Goal: Task Accomplishment & Management: Use online tool/utility

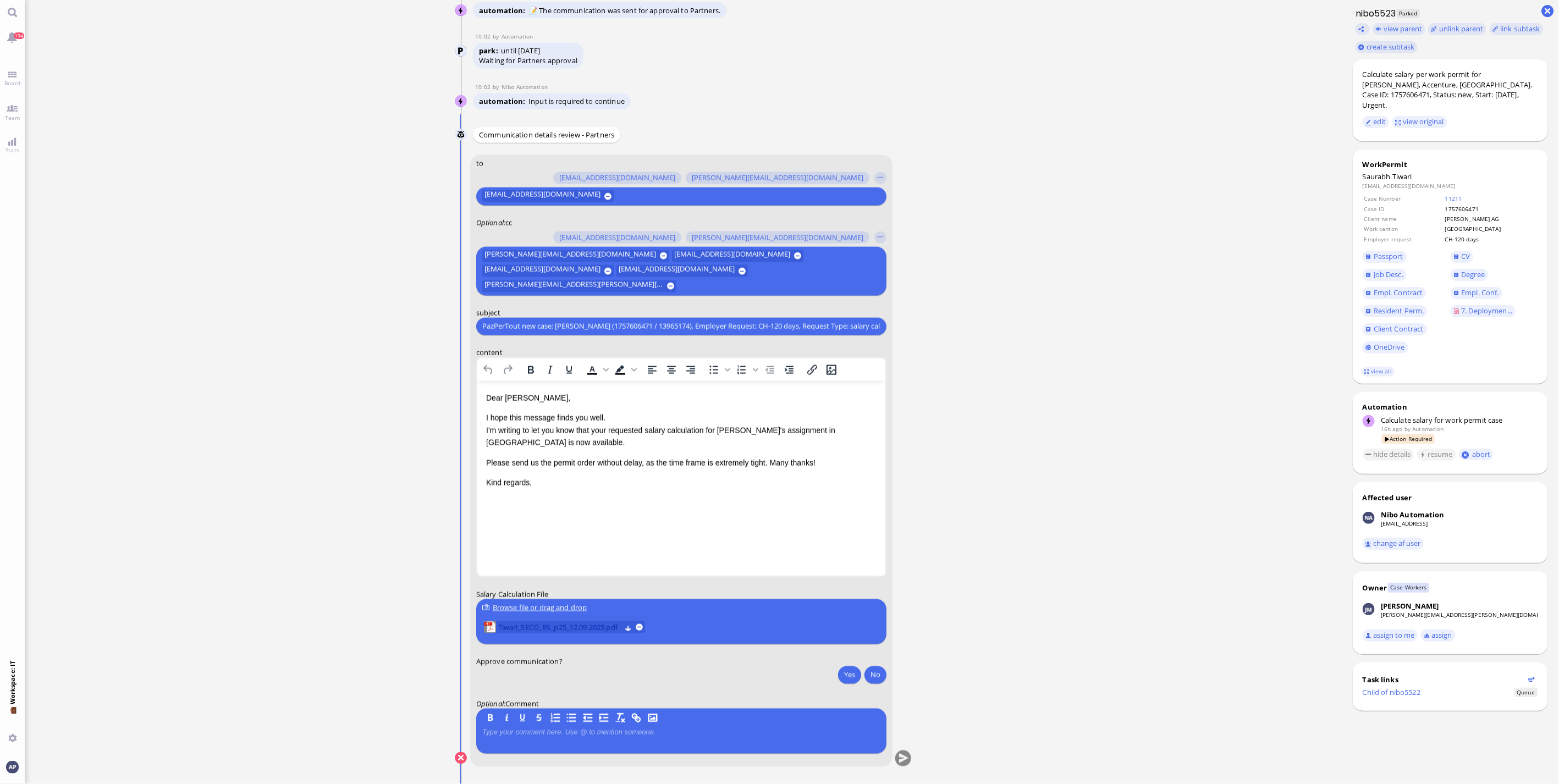
click at [520, 628] on span "Tiwari_SECO_BS_p25_12.09.2025.pdf" at bounding box center [559, 627] width 123 height 12
click at [848, 676] on button "Yes" at bounding box center [850, 674] width 23 height 18
click at [904, 757] on button "submit" at bounding box center [902, 758] width 16 height 16
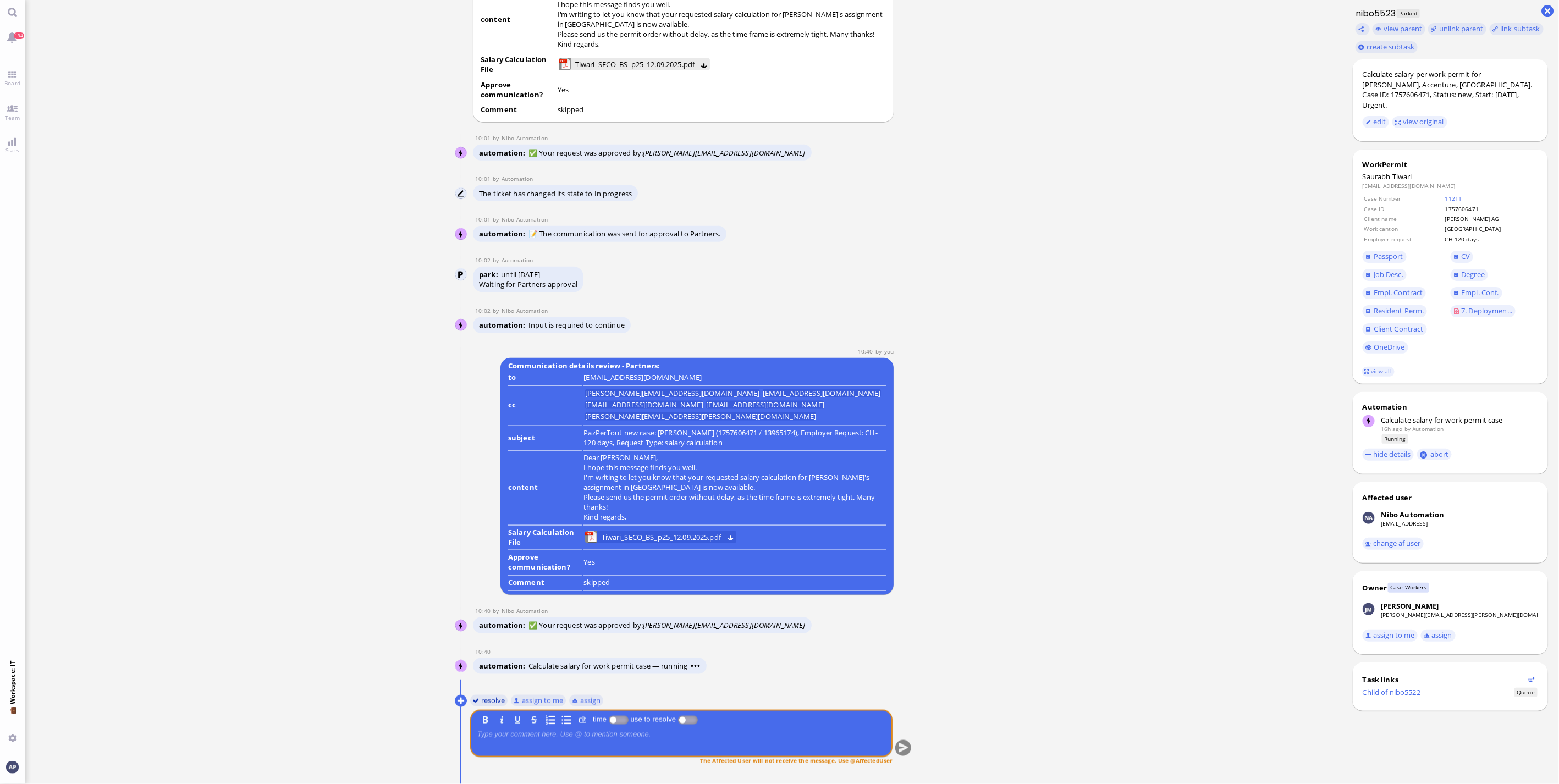
click at [493, 704] on button "resolve" at bounding box center [488, 701] width 38 height 12
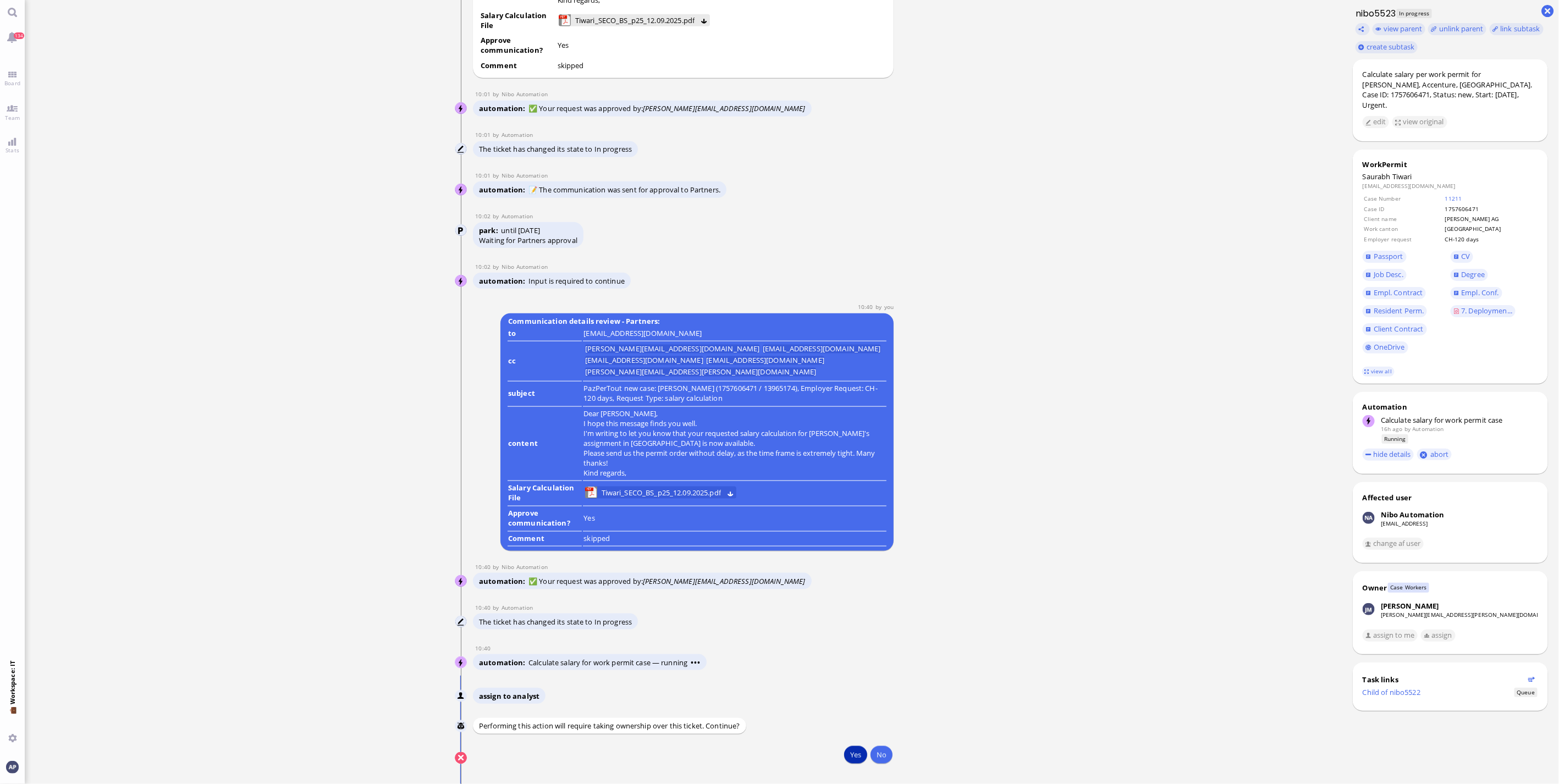
click at [847, 754] on button "Yes" at bounding box center [856, 754] width 23 height 18
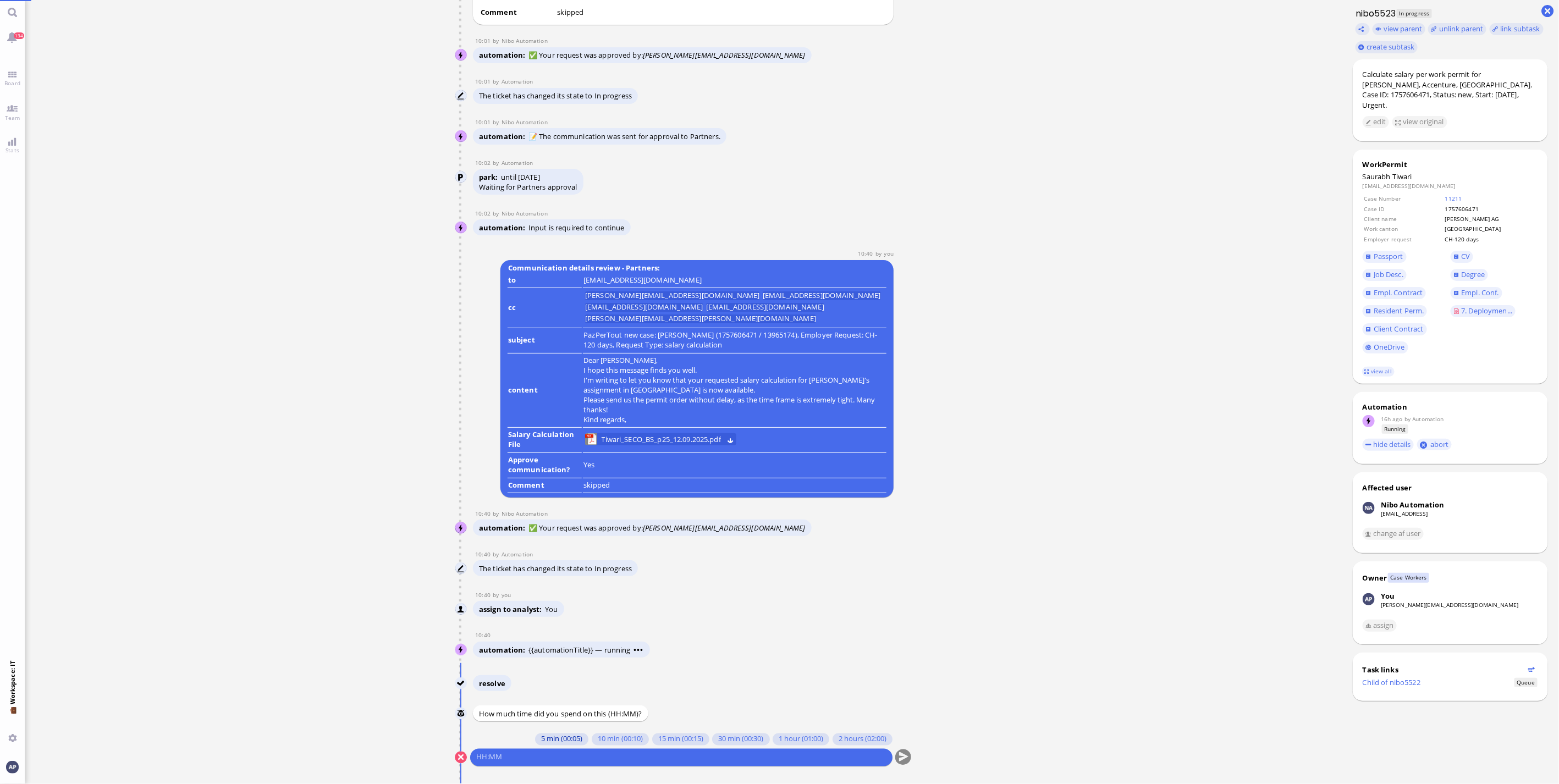
click at [548, 738] on button "5 min (00:05)" at bounding box center [562, 739] width 53 height 12
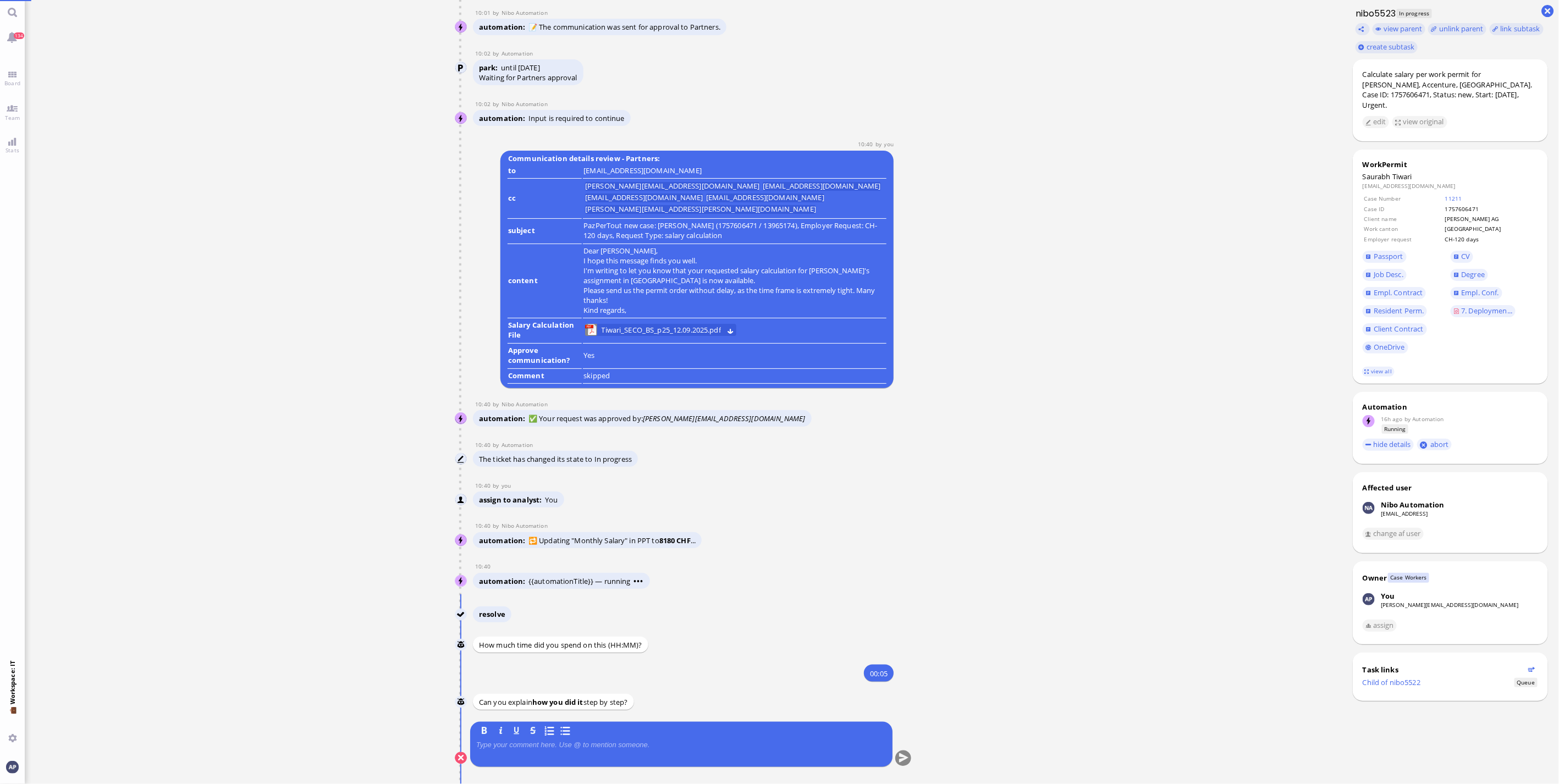
click at [583, 745] on p at bounding box center [681, 745] width 410 height 9
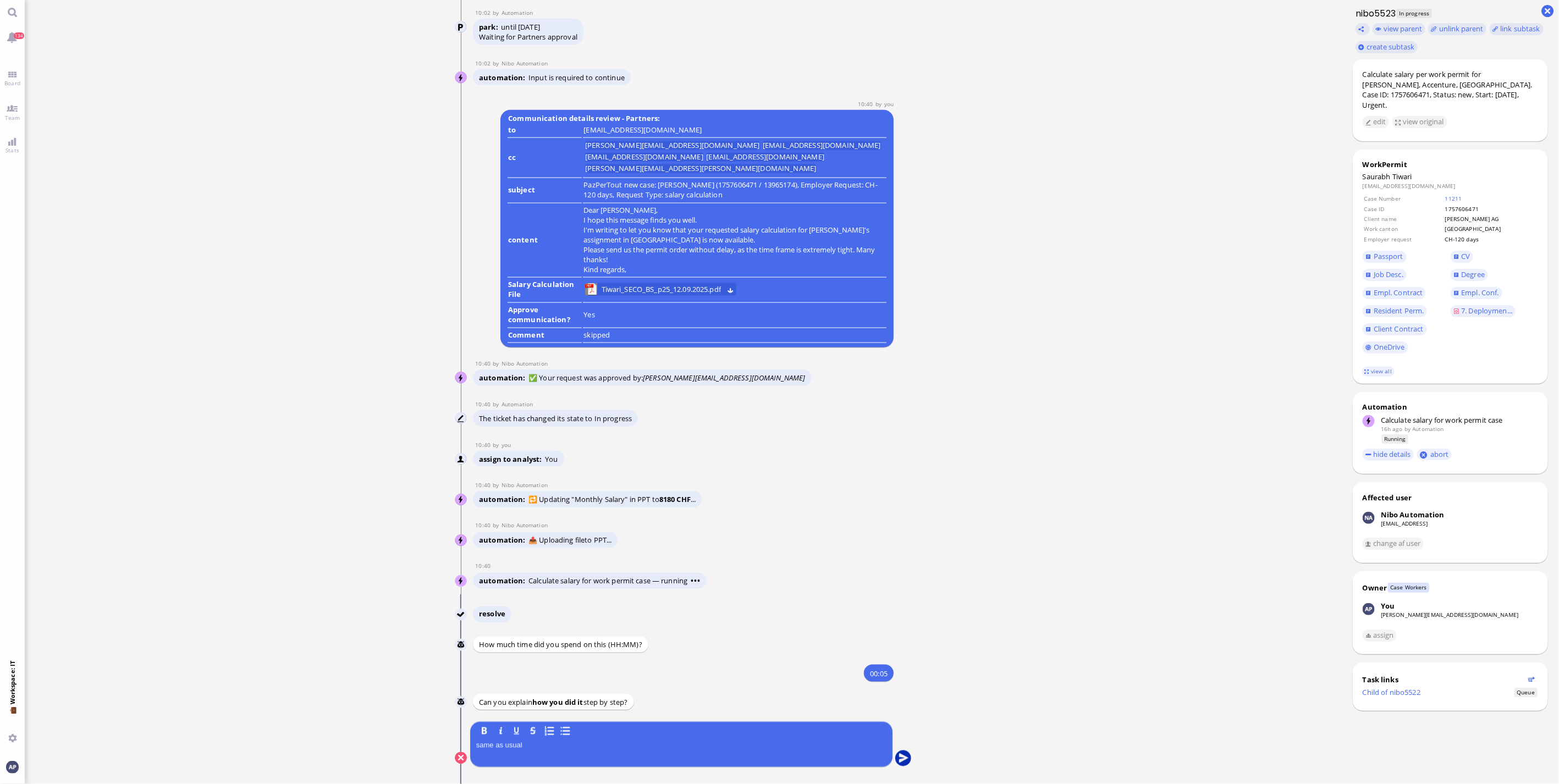
click at [902, 759] on button "submit" at bounding box center [902, 758] width 16 height 16
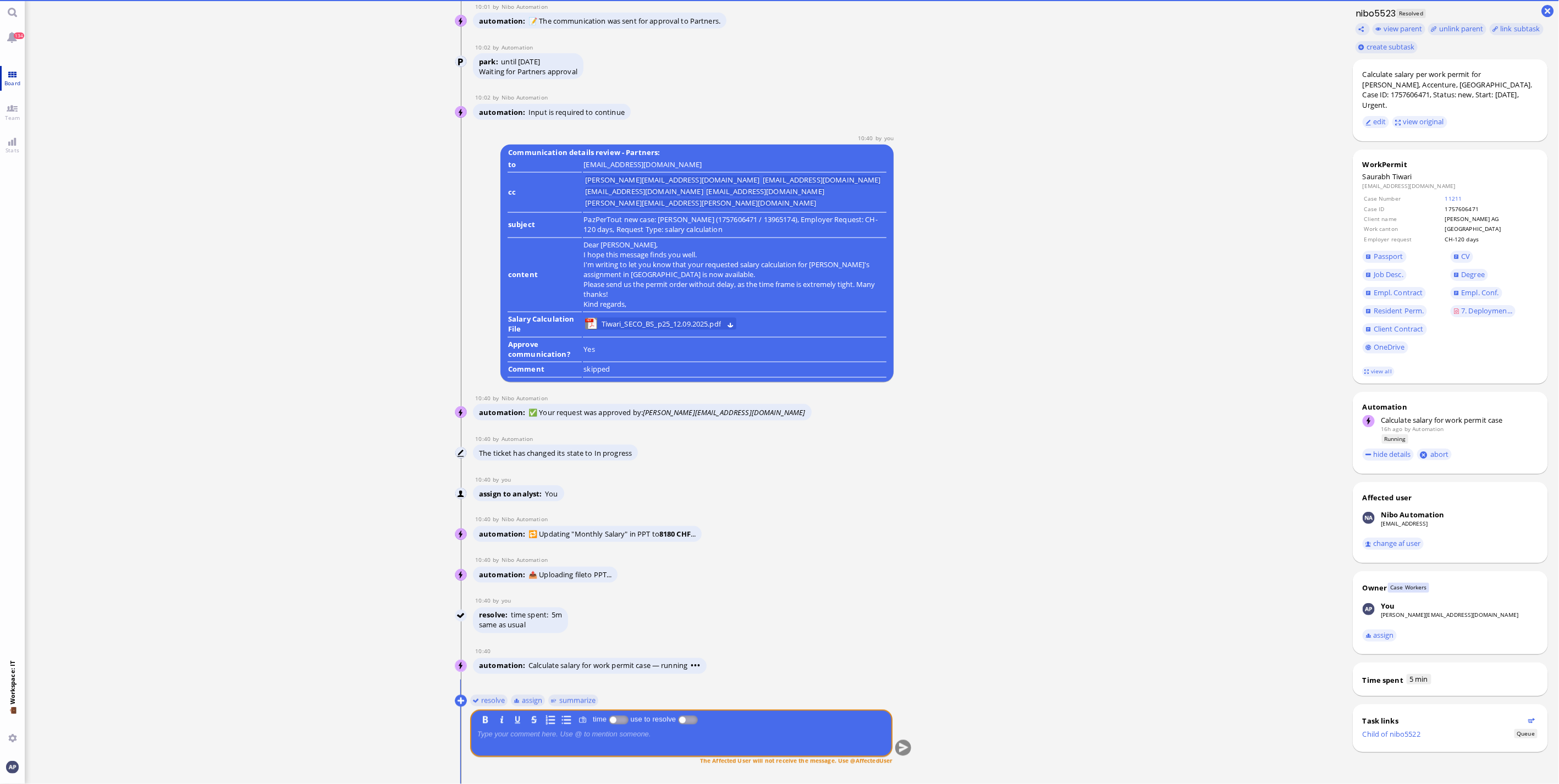
click at [8, 76] on link "Board" at bounding box center [12, 78] width 25 height 25
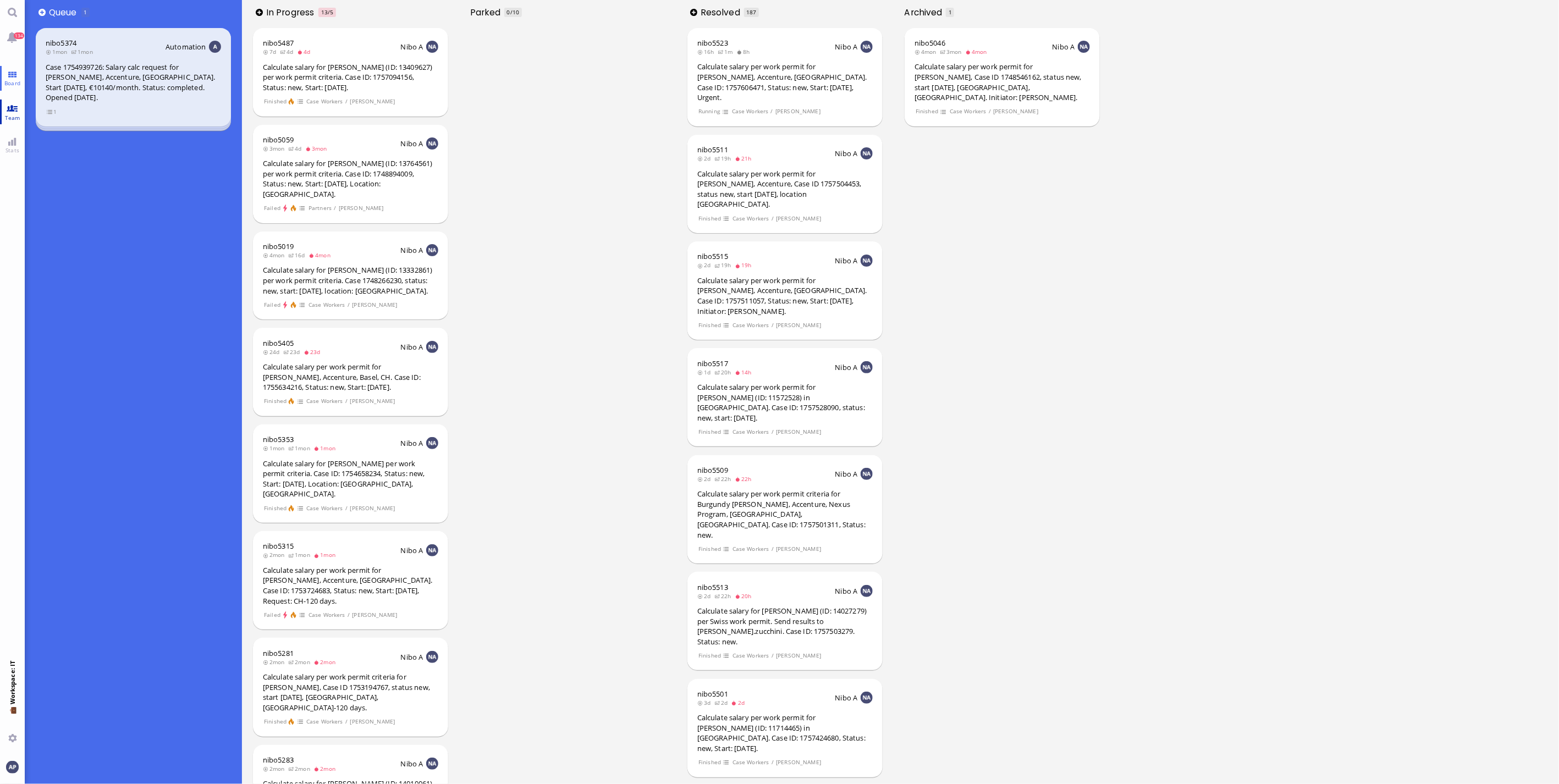
click at [8, 108] on link "Team" at bounding box center [12, 111] width 25 height 25
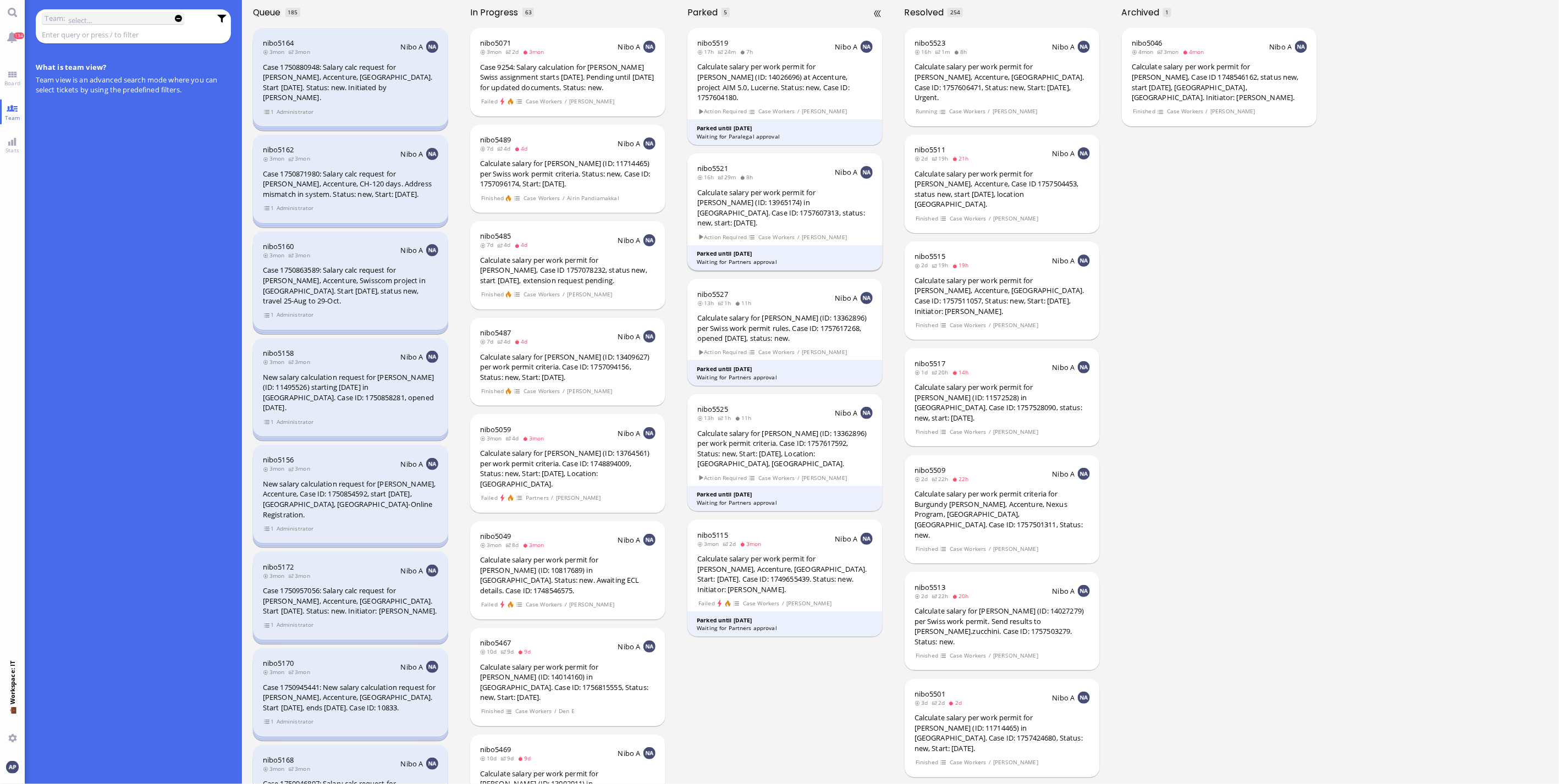
click at [816, 200] on div "Calculate salary per work permit for [PERSON_NAME] (ID: 13965174) in [GEOGRAPHI…" at bounding box center [785, 207] width 176 height 41
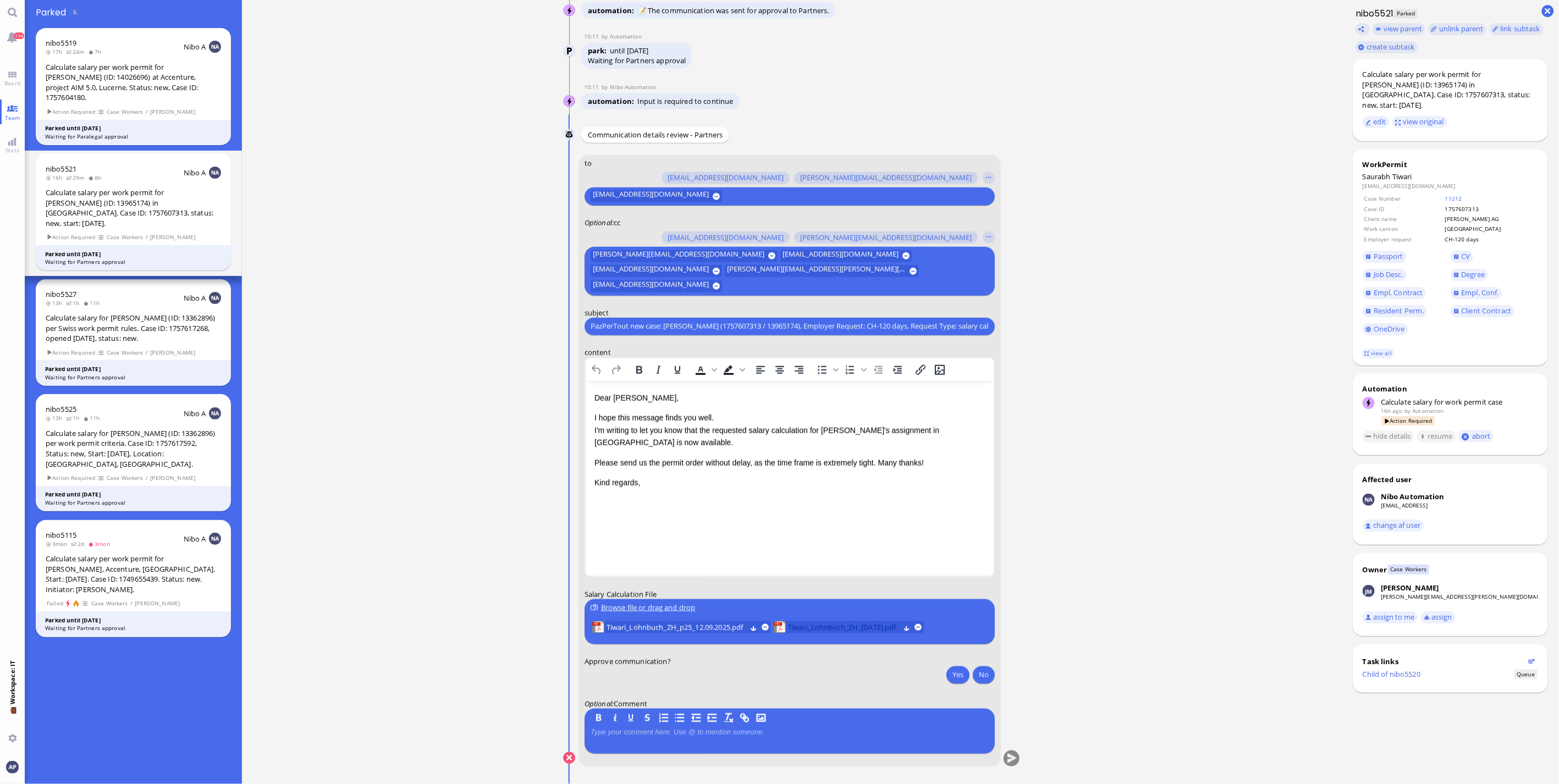
click at [855, 630] on span "Tiwari_Lohnbuch_ZH_[DATE].pdf" at bounding box center [844, 627] width 111 height 12
click at [985, 670] on button "No" at bounding box center [983, 674] width 22 height 18
click at [1013, 759] on button "submit" at bounding box center [1011, 758] width 16 height 16
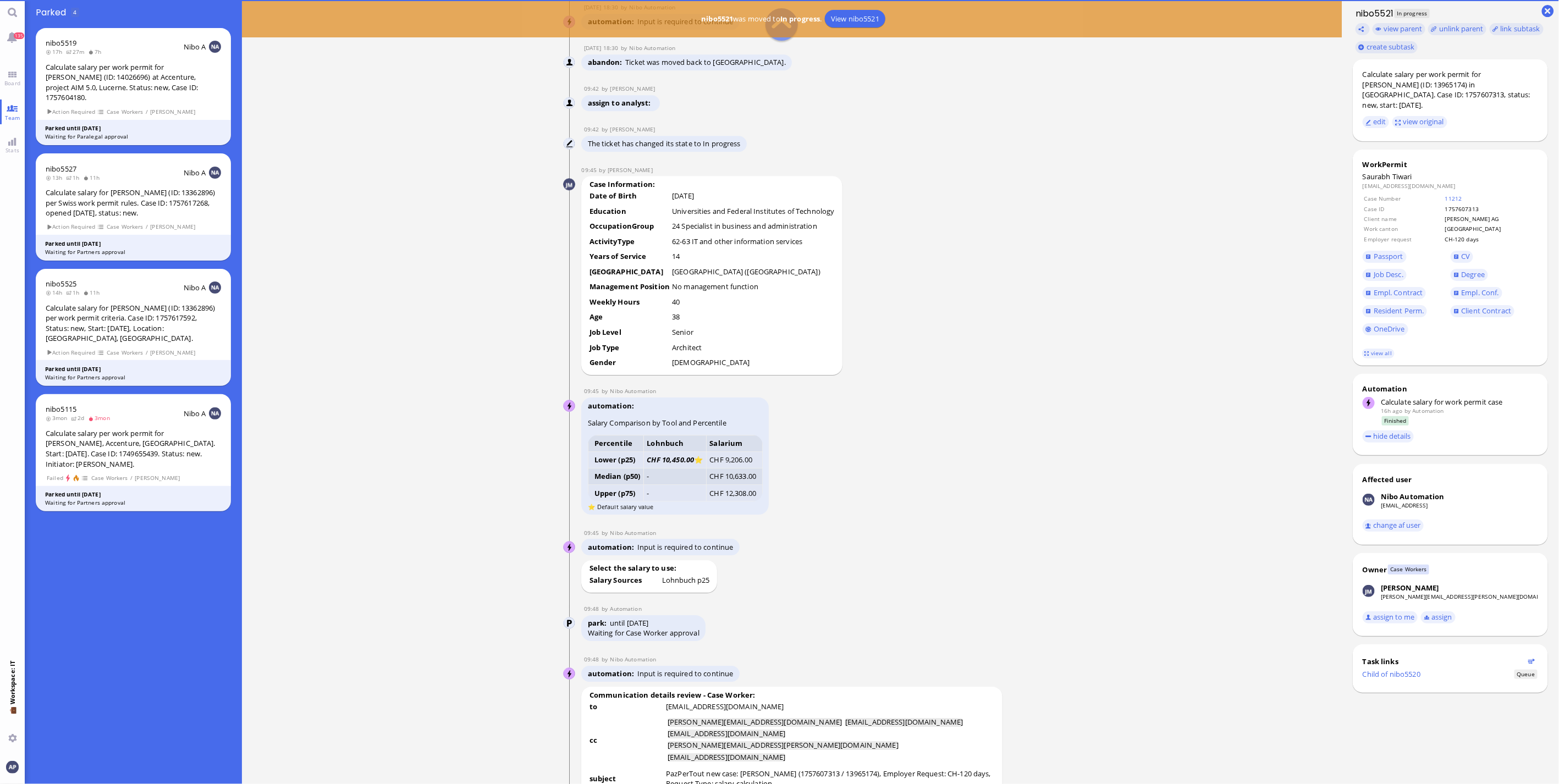
scroll to position [-1490, 0]
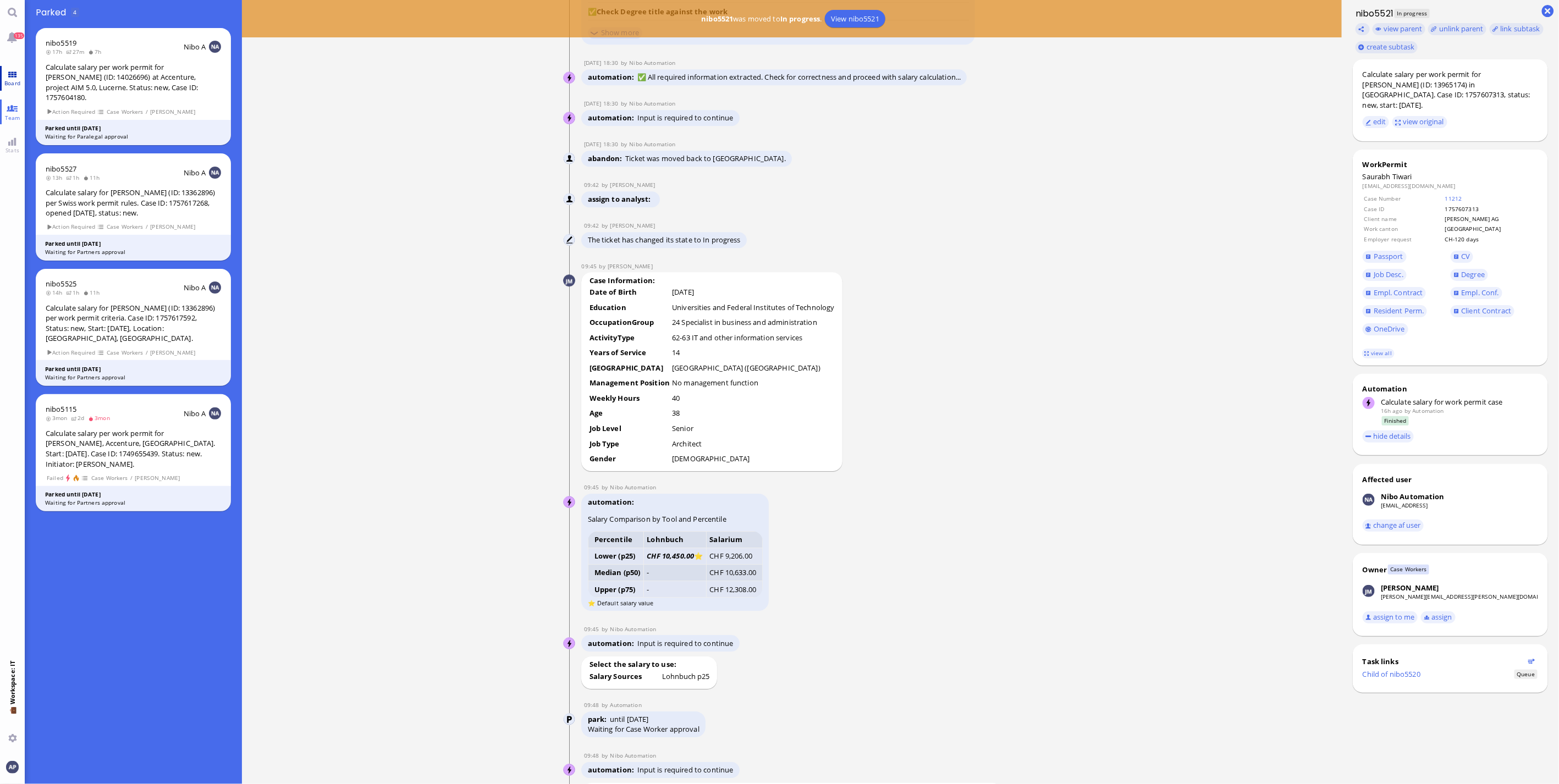
click at [2, 73] on link "Board" at bounding box center [12, 78] width 25 height 25
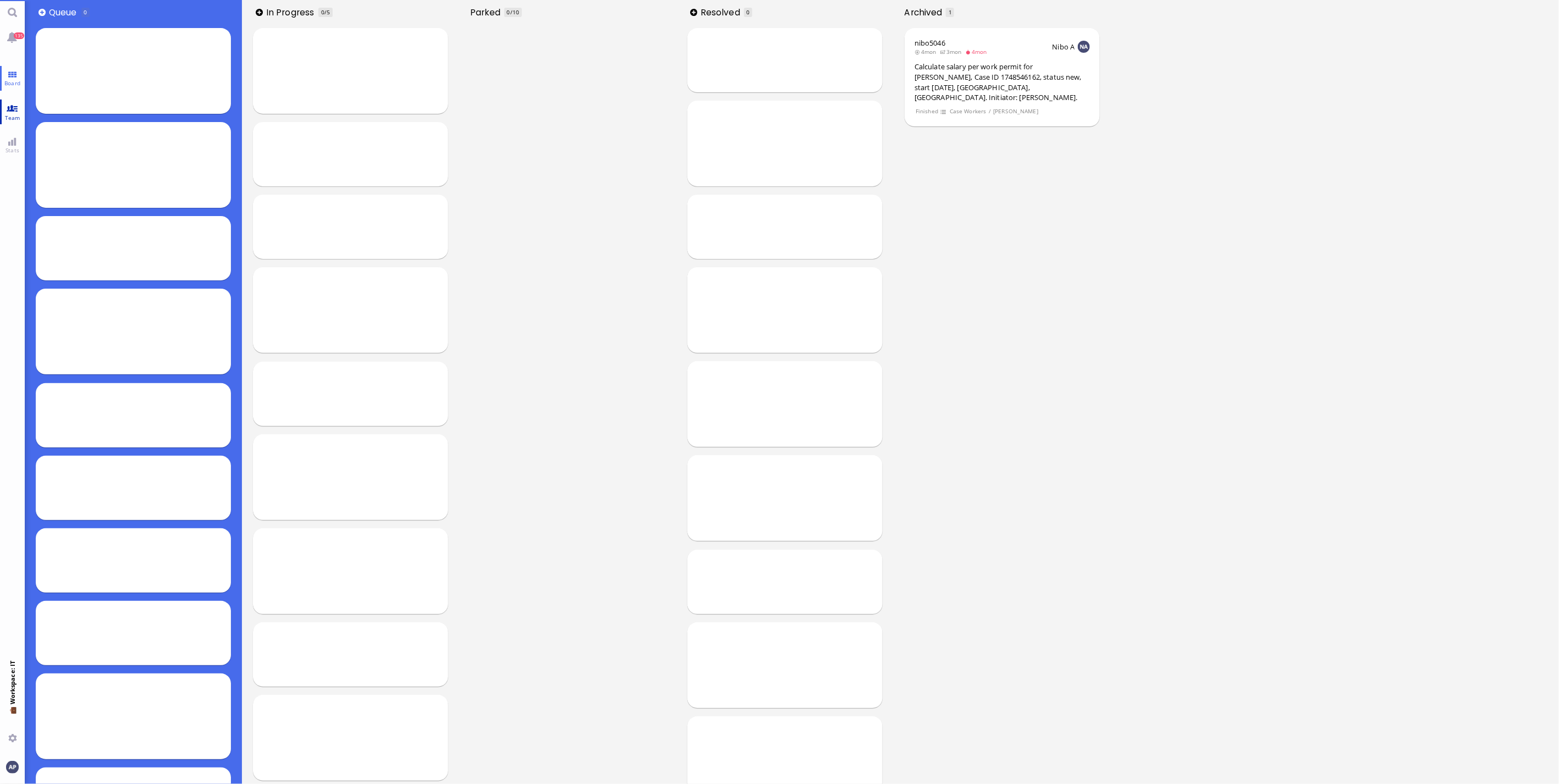
click at [12, 108] on link "Team" at bounding box center [12, 111] width 25 height 25
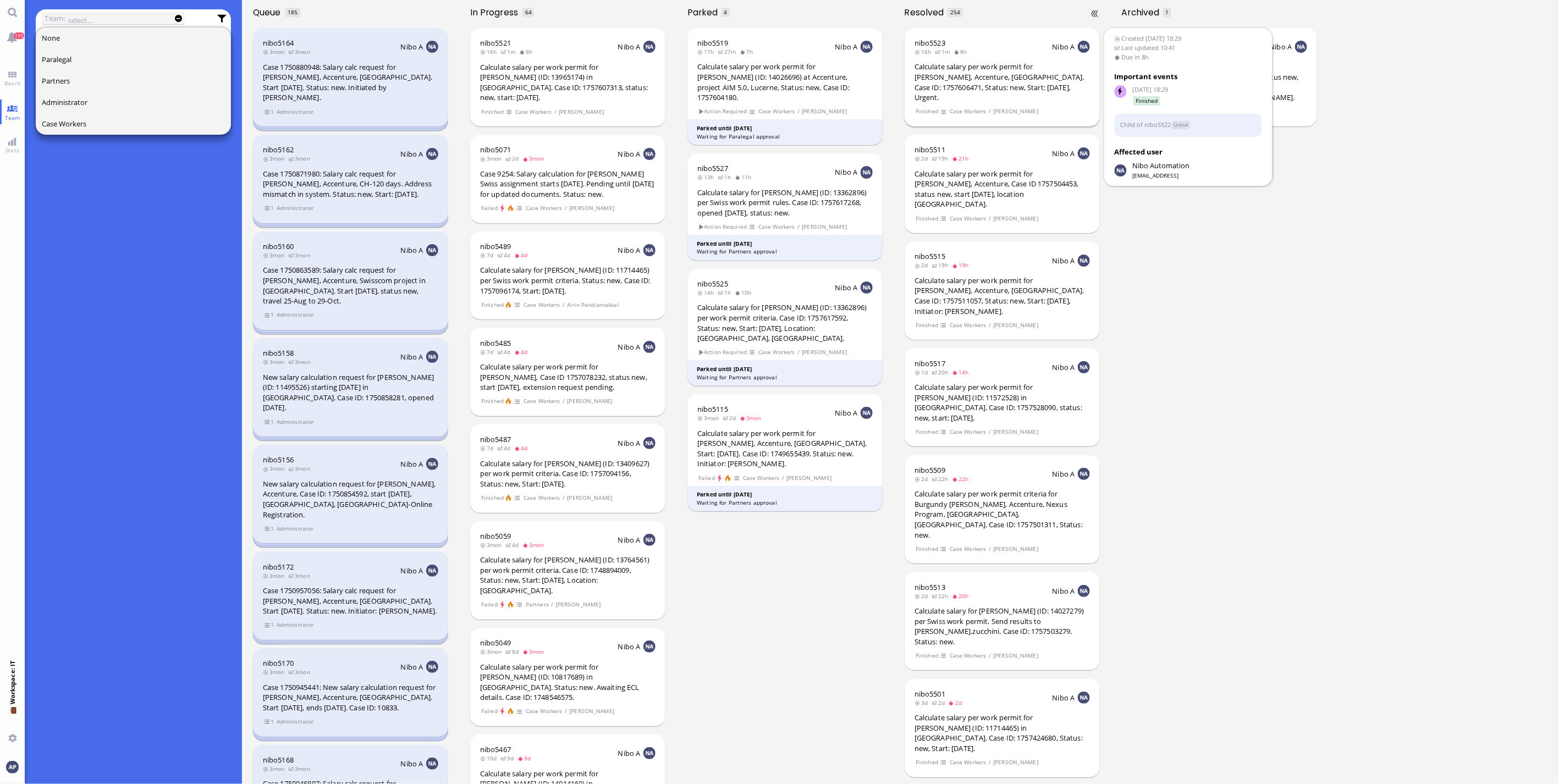
click at [984, 73] on div "Calculate salary per work permit for [PERSON_NAME], Accenture, [GEOGRAPHIC_DATA…" at bounding box center [1002, 82] width 176 height 41
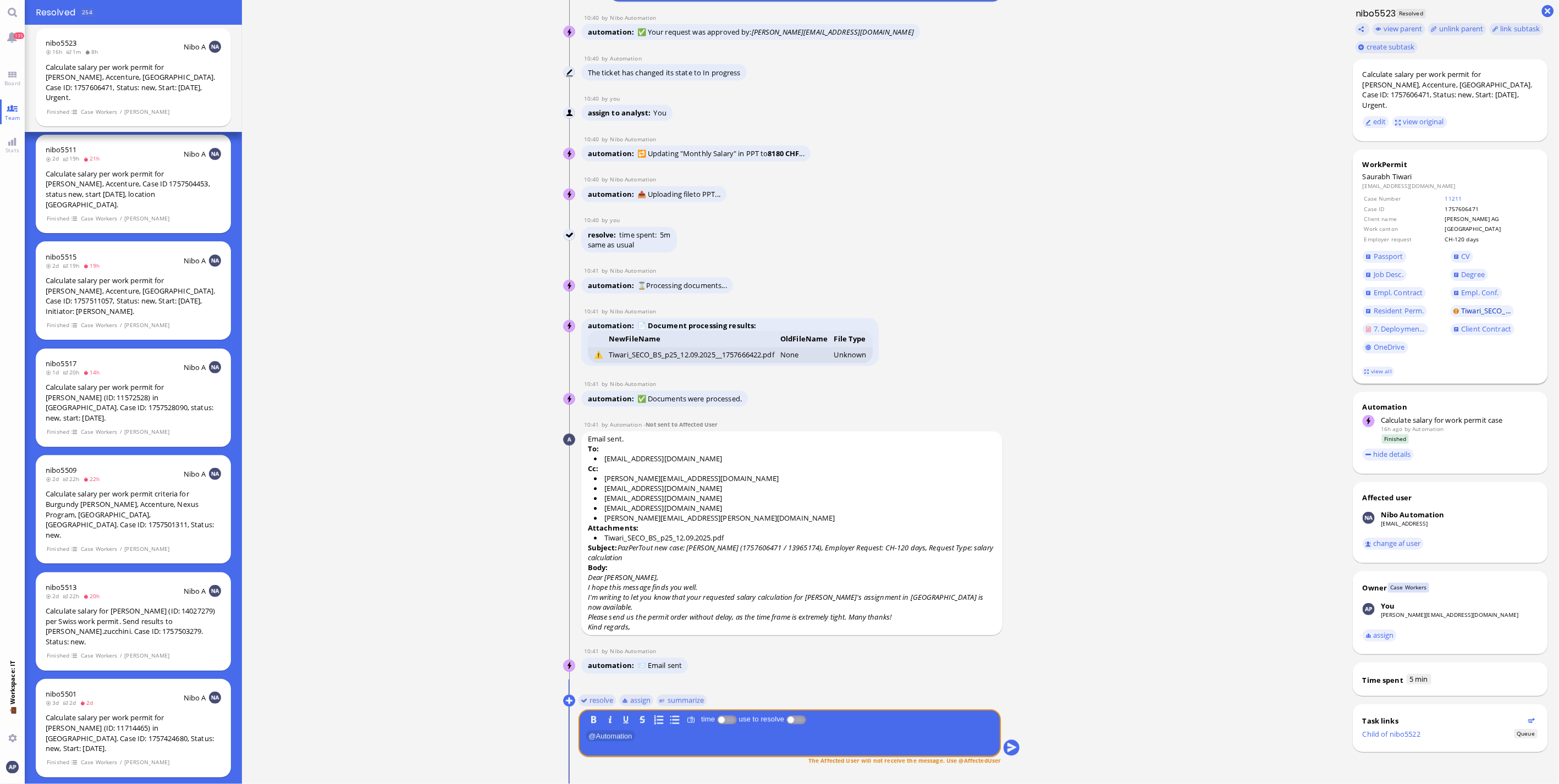
click at [1462, 305] on span "Tiwari_SECO_..." at bounding box center [1486, 310] width 50 height 10
click at [411, 391] on ticket "[DATE] 18:29 by Automation Automation Calculate eligible salary for work permit…" at bounding box center [792, 392] width 1100 height 784
click at [11, 83] on span "Board" at bounding box center [12, 83] width 21 height 8
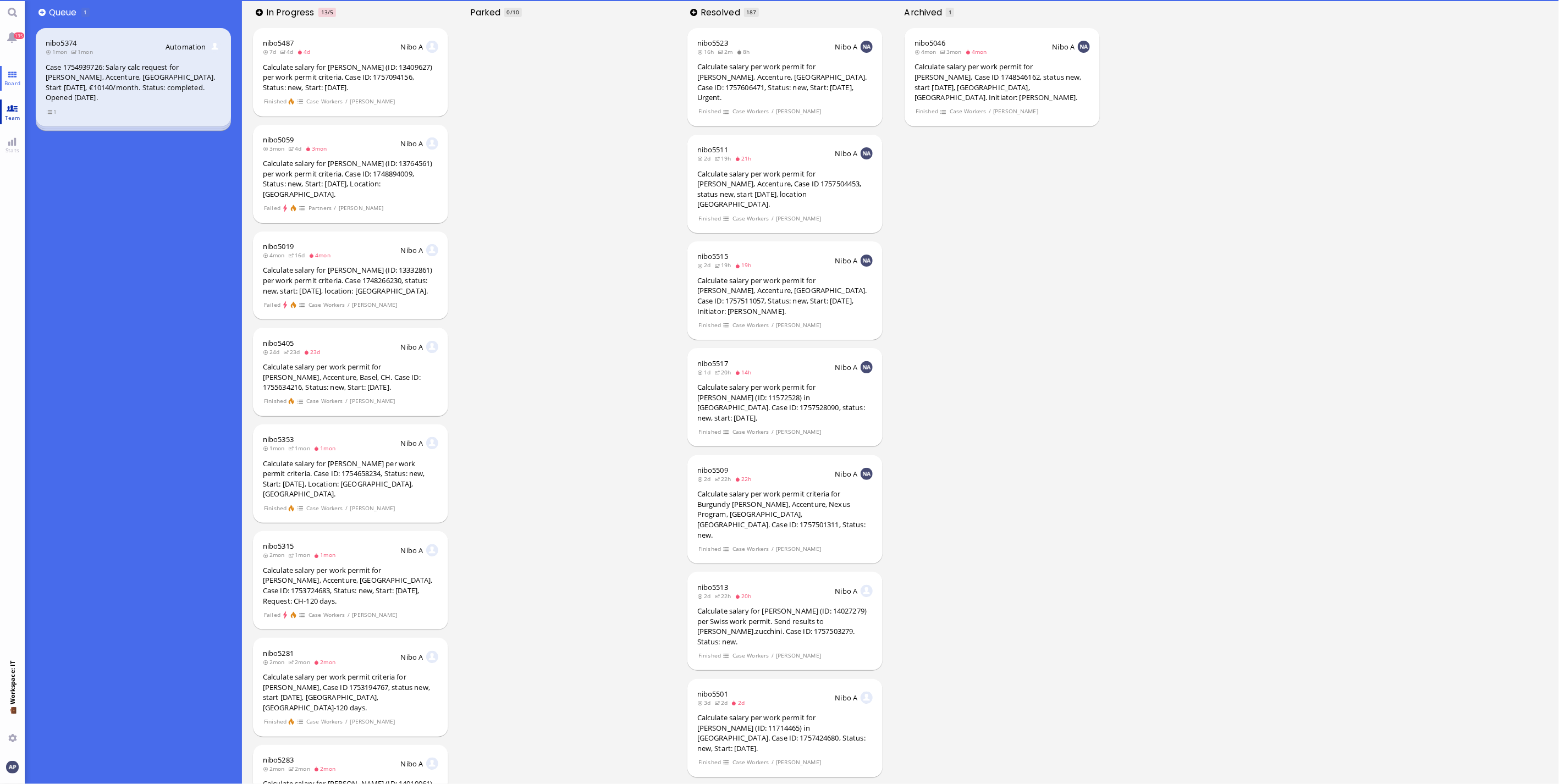
click at [11, 100] on link "Team" at bounding box center [12, 111] width 25 height 25
